Goal: Task Accomplishment & Management: Manage account settings

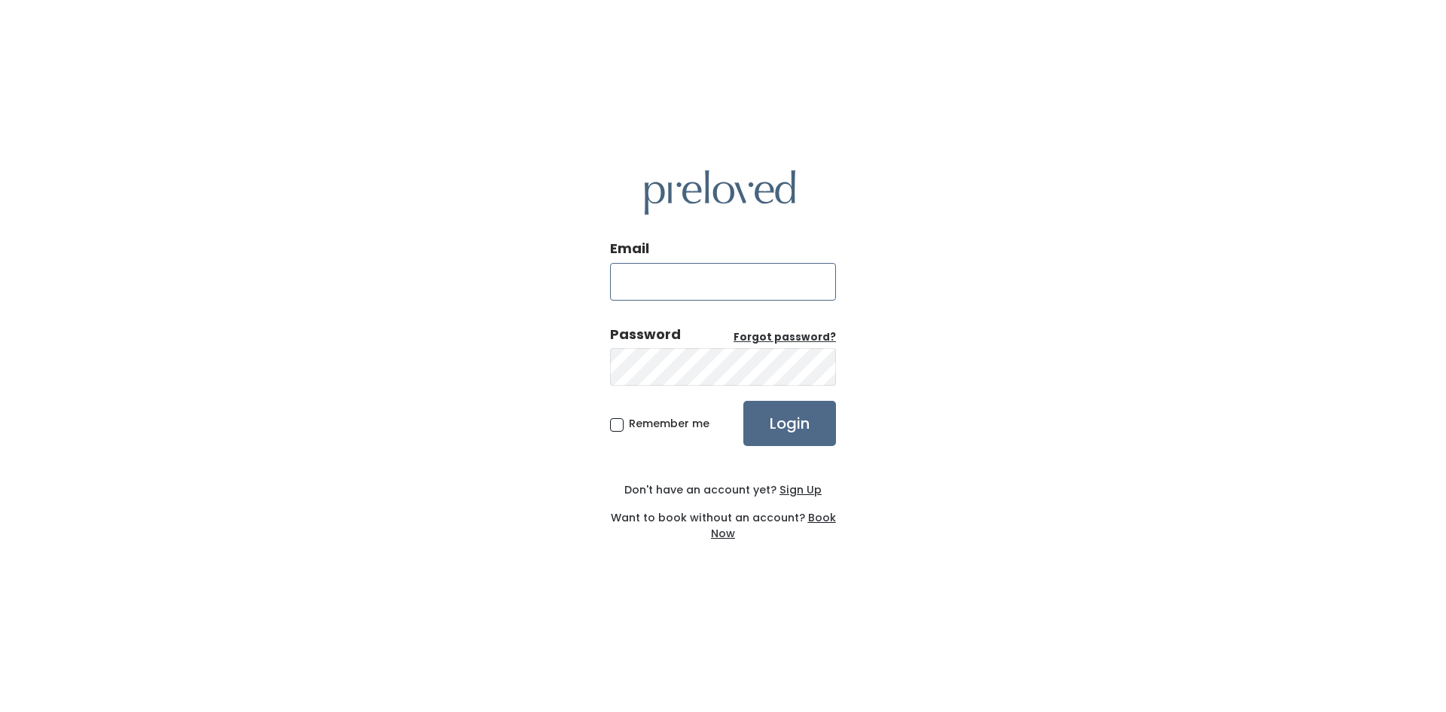
type input "celeste.winegar@gmail.com"
click at [657, 429] on span "Remember me" at bounding box center [669, 423] width 81 height 15
click at [639, 425] on input "Remember me" at bounding box center [634, 421] width 10 height 10
checkbox input "true"
click at [784, 431] on input "Login" at bounding box center [789, 423] width 93 height 45
